Goal: Information Seeking & Learning: Understand process/instructions

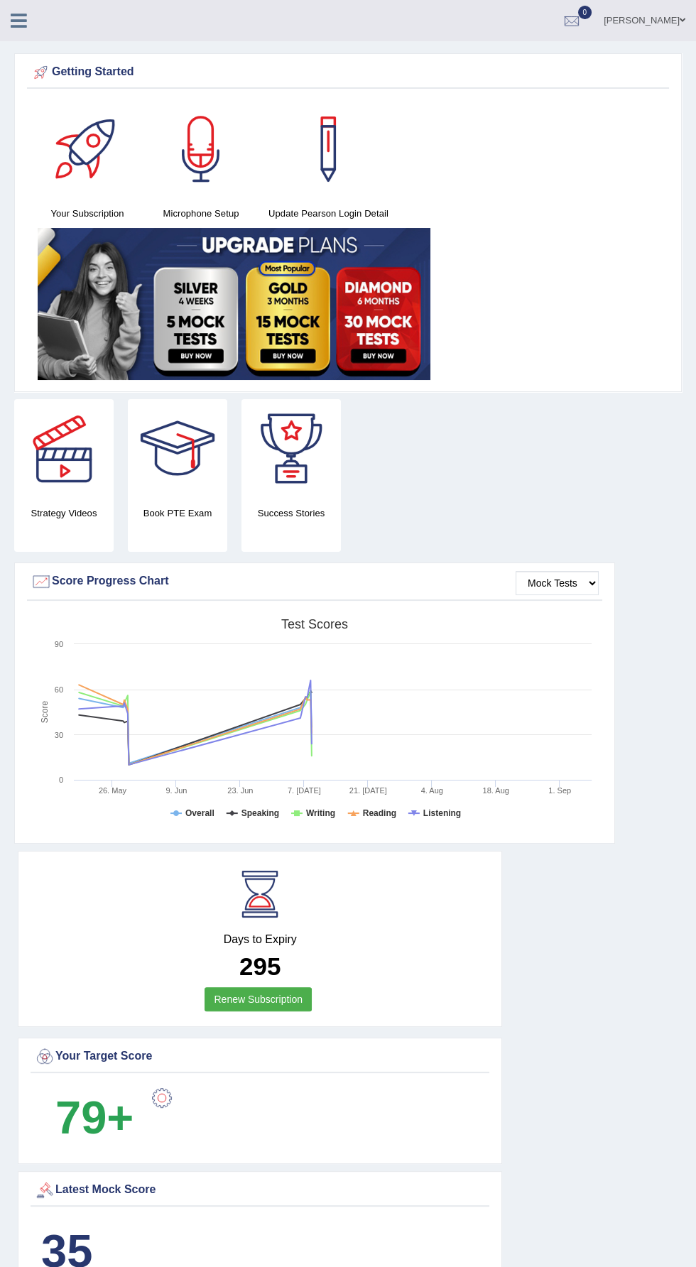
click at [5, 1] on div at bounding box center [25, 15] width 50 height 31
click at [24, 20] on icon at bounding box center [19, 20] width 16 height 18
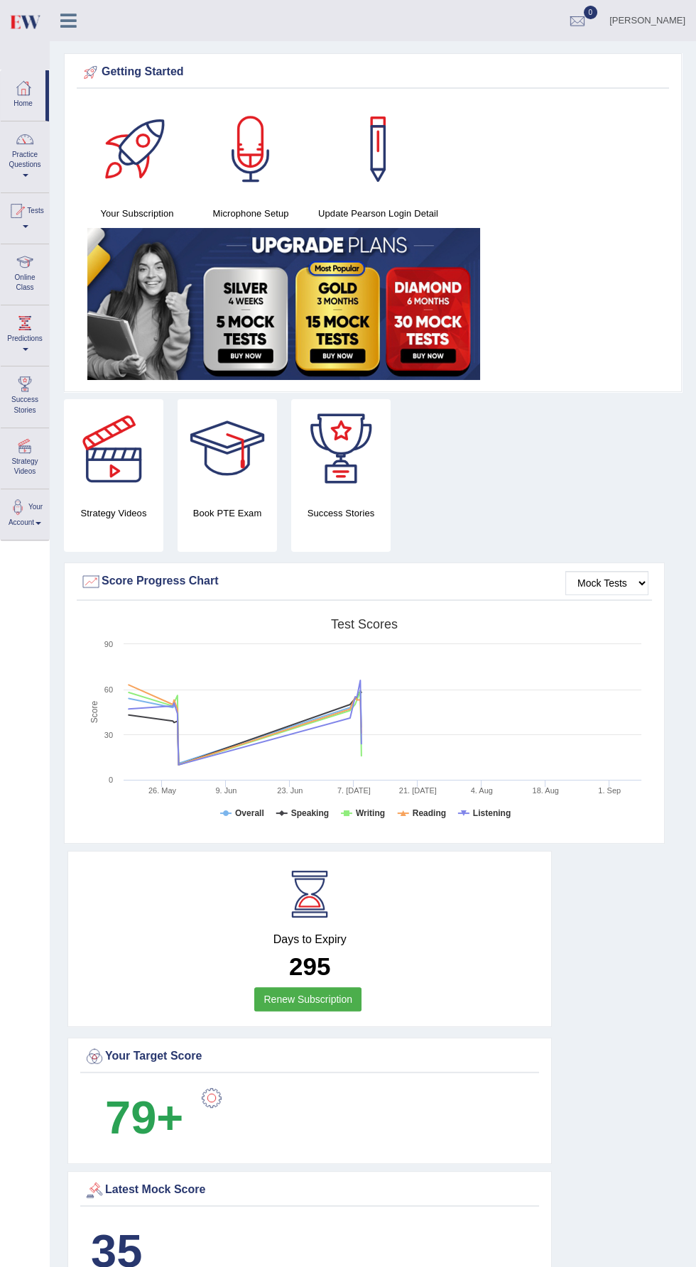
click at [16, 262] on div at bounding box center [24, 261] width 21 height 21
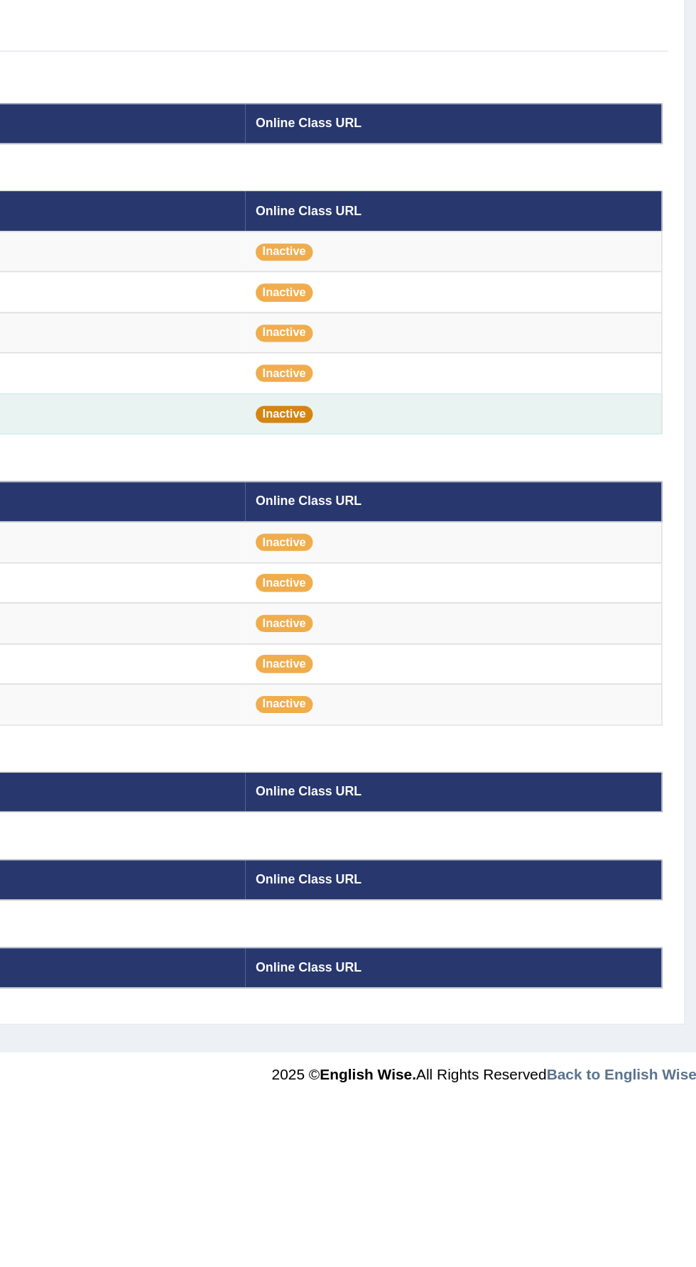
click at [444, 417] on span "Inactive" at bounding box center [440, 420] width 36 height 11
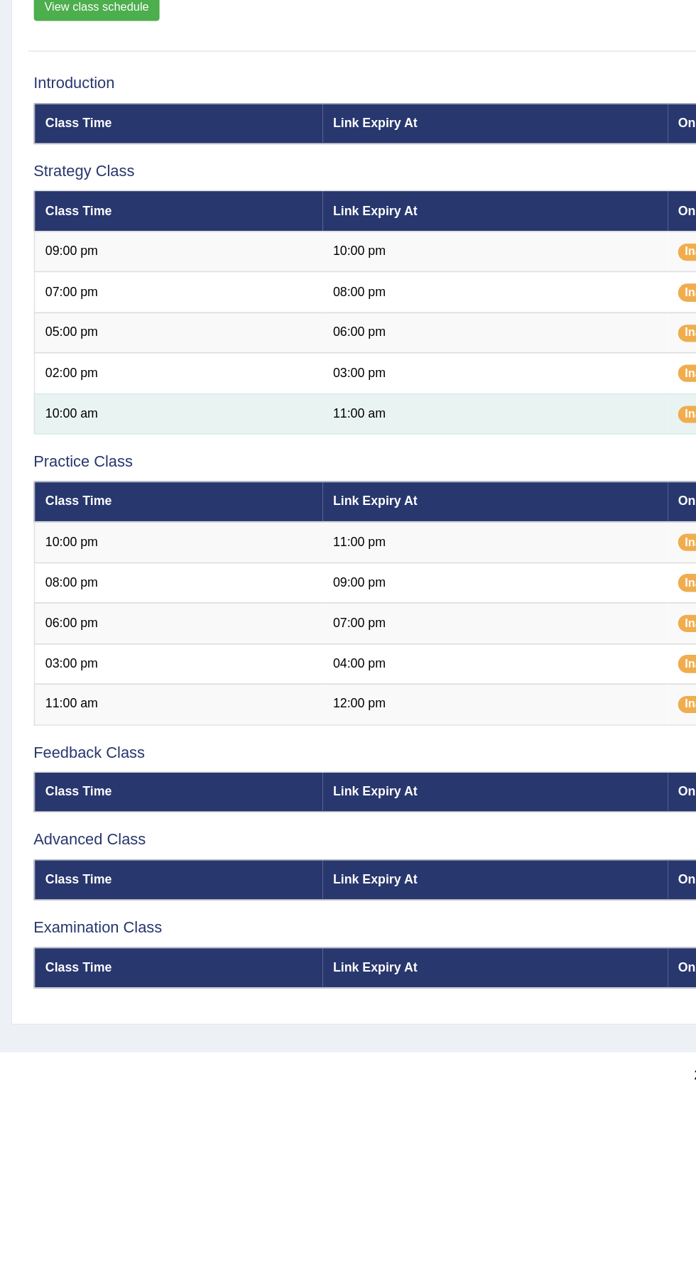
click at [281, 428] on td "11:00 am" at bounding box center [308, 420] width 214 height 25
click at [226, 420] on td "11:00 am" at bounding box center [308, 420] width 214 height 25
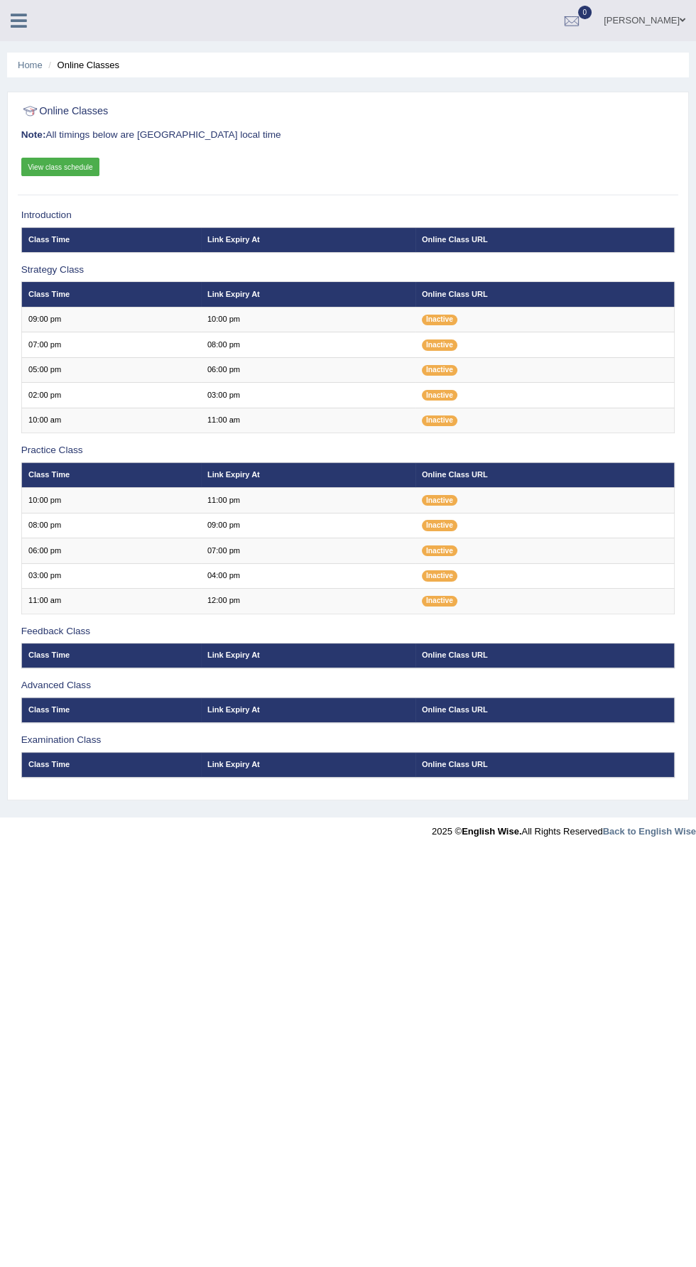
click at [55, 172] on link "View class schedule" at bounding box center [60, 167] width 79 height 18
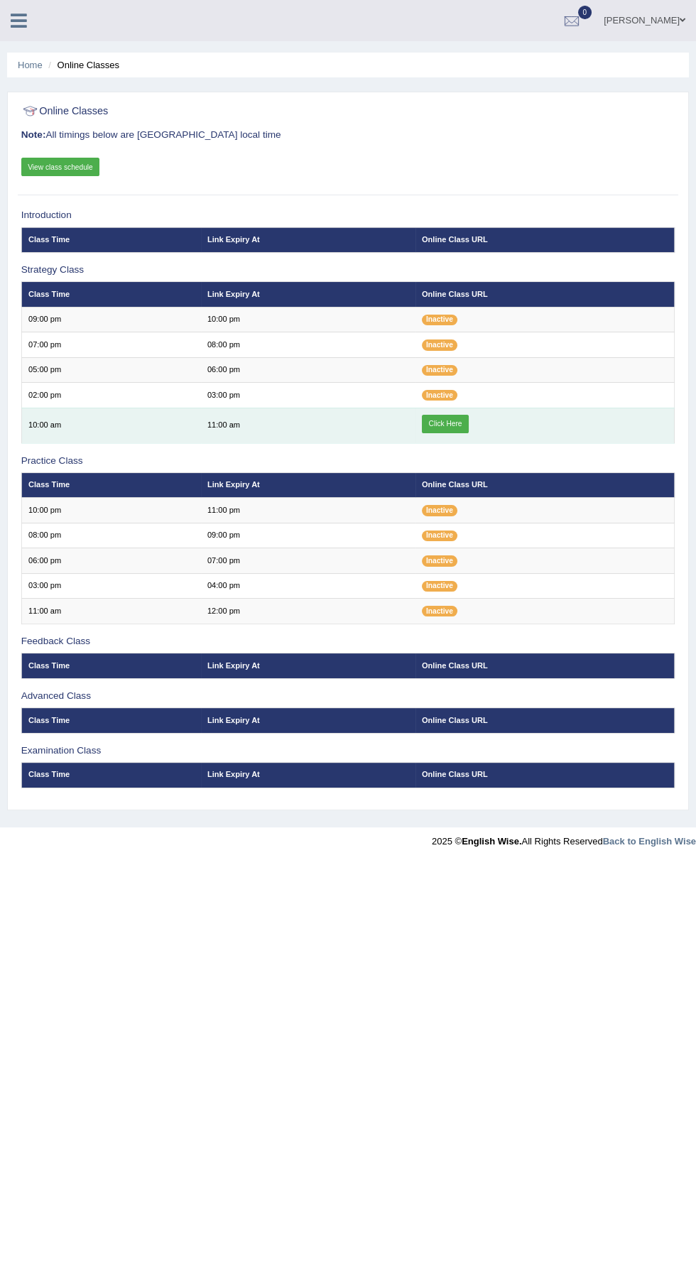
click at [455, 420] on link "Click Here" at bounding box center [445, 424] width 47 height 18
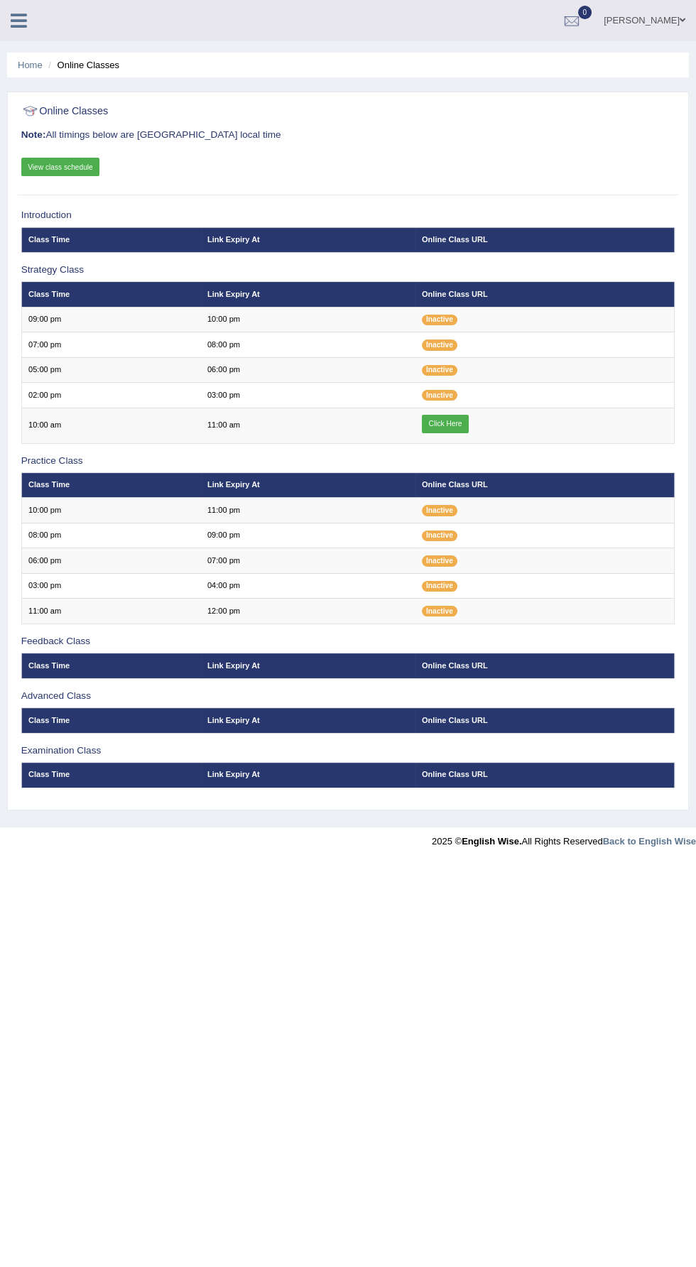
click at [52, 165] on link "View class schedule" at bounding box center [60, 167] width 79 height 18
